Goal: Transaction & Acquisition: Purchase product/service

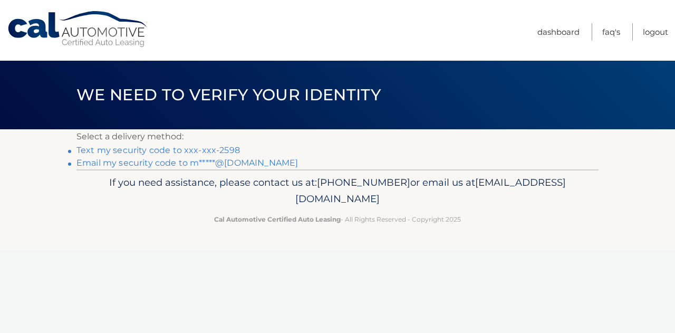
click at [152, 145] on link "Text my security code to xxx-xxx-2598" at bounding box center [157, 150] width 163 height 10
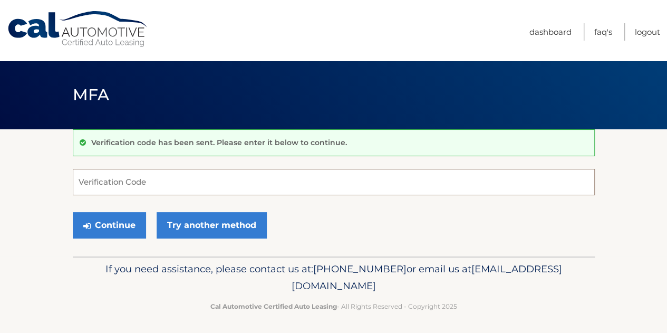
click at [151, 179] on input "Verification Code" at bounding box center [334, 182] width 522 height 26
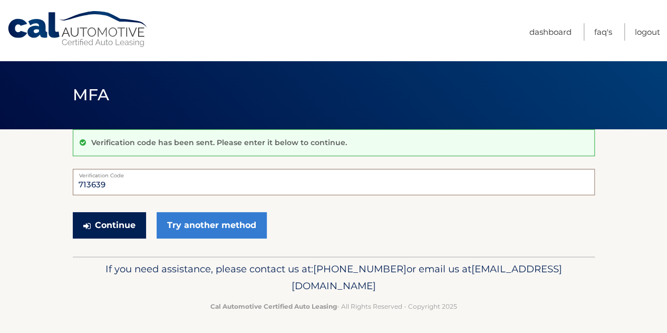
type input "713639"
click at [130, 218] on button "Continue" at bounding box center [109, 225] width 73 height 26
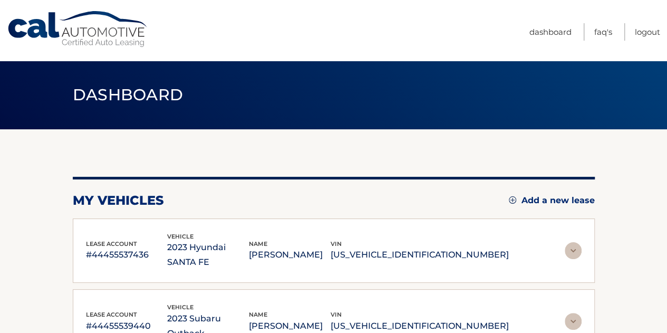
click at [243, 243] on p "2023 Hyundai SANTA FE" at bounding box center [208, 255] width 82 height 30
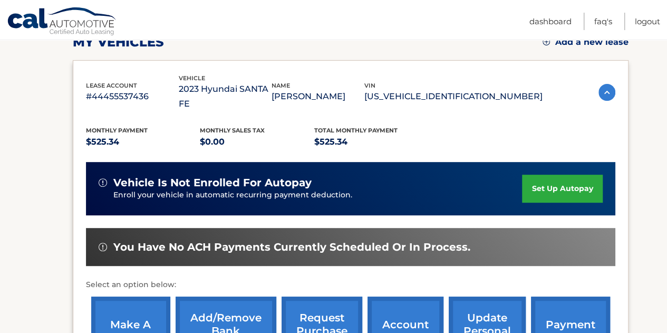
scroll to position [211, 0]
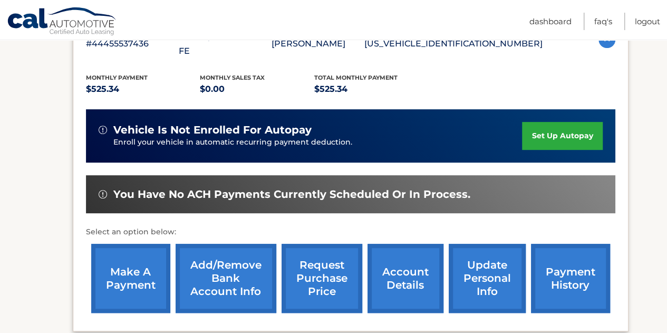
click at [139, 268] on link "make a payment" at bounding box center [130, 277] width 79 height 69
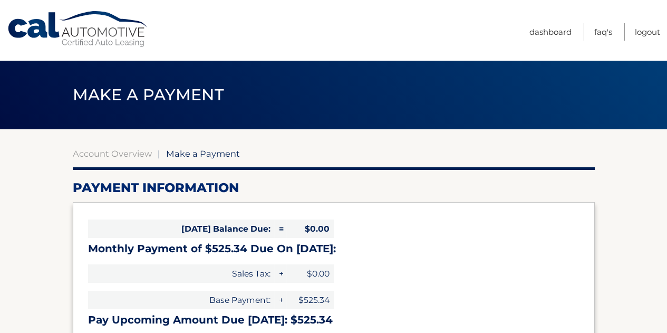
select select "MmQ5YjY5MWYtZGE4OC00MzhmLTk1OGUtZGI1MjUwZDFiYTIw"
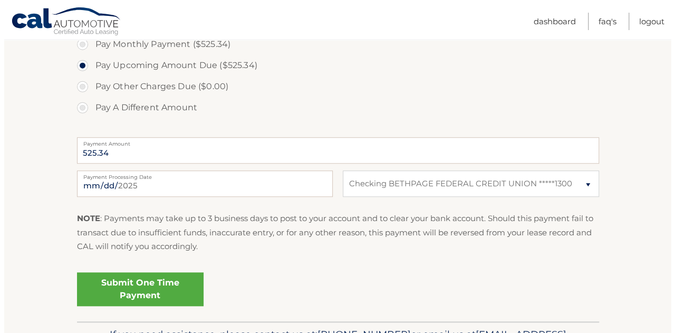
scroll to position [369, 0]
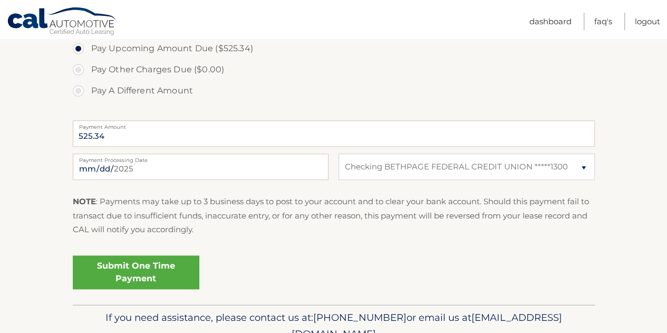
click at [181, 271] on link "Submit One Time Payment" at bounding box center [136, 272] width 126 height 34
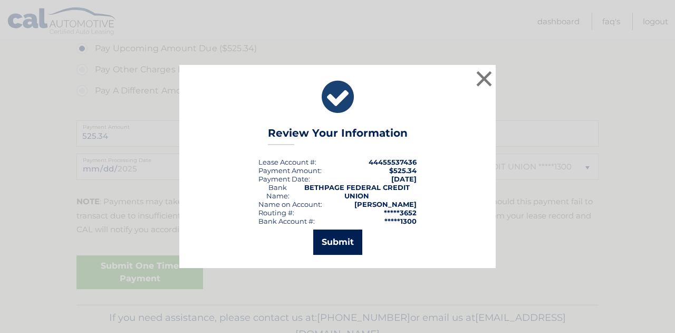
click at [339, 238] on button "Submit" at bounding box center [337, 241] width 49 height 25
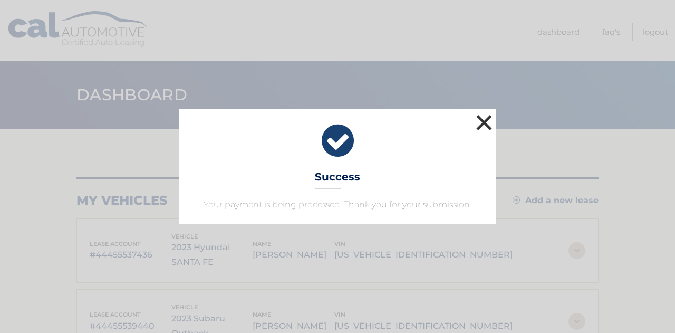
click at [482, 122] on button "×" at bounding box center [483, 122] width 21 height 21
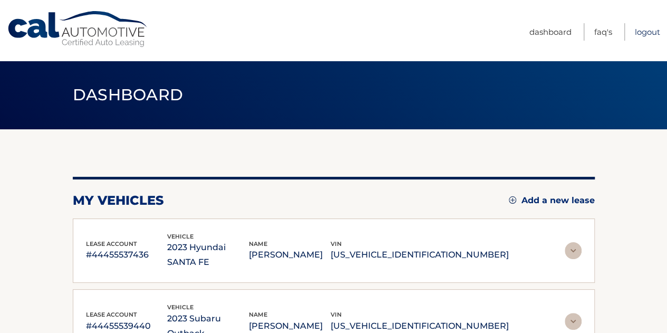
click at [643, 29] on link "Logout" at bounding box center [647, 31] width 25 height 17
